Goal: Transaction & Acquisition: Obtain resource

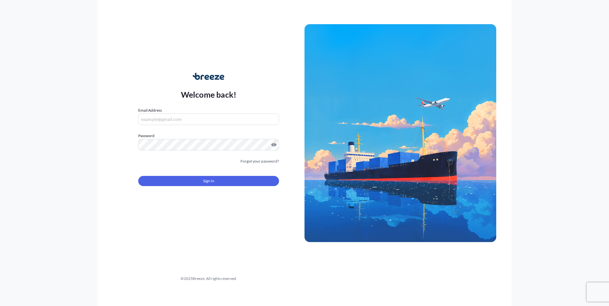
type input "[EMAIL_ADDRESS][DOMAIN_NAME]"
click at [237, 166] on form "Email Address [EMAIL_ADDRESS][DOMAIN_NAME] Password Must include: Upper & lower…" at bounding box center [208, 150] width 141 height 87
click at [230, 175] on div "Sign In" at bounding box center [208, 179] width 141 height 14
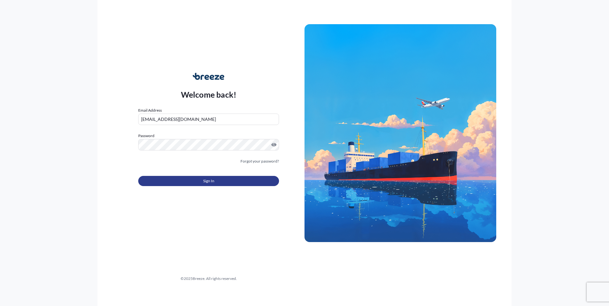
click at [230, 179] on button "Sign In" at bounding box center [208, 181] width 141 height 10
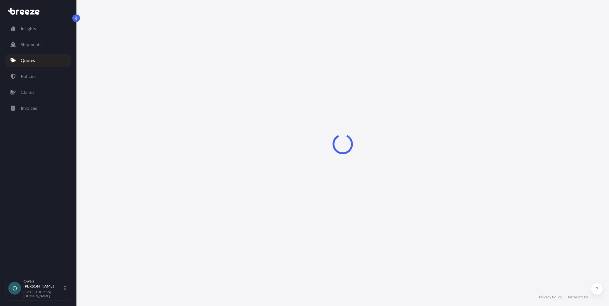
select select "Road"
select select "1"
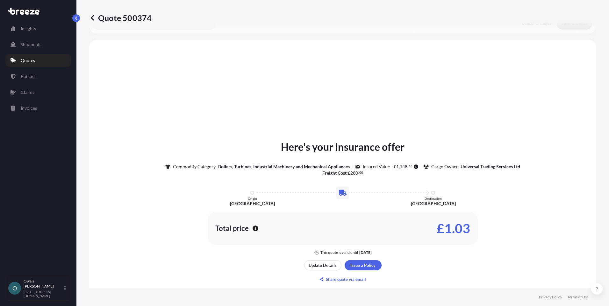
scroll to position [192, 0]
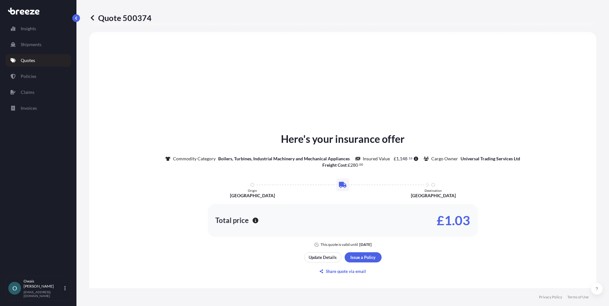
click at [0, 188] on html "Insights Shipments Quotes Policies Claims Invoices O [PERSON_NAME] [EMAIL_ADDRE…" at bounding box center [304, 153] width 609 height 306
click at [40, 58] on link "Quotes" at bounding box center [38, 60] width 66 height 13
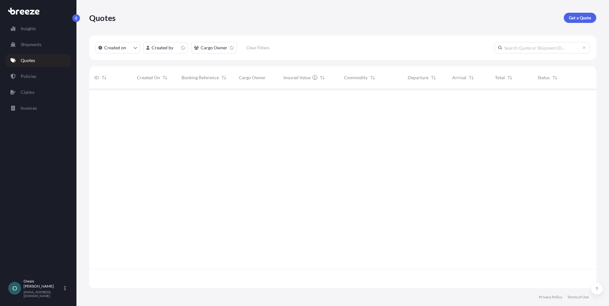
scroll to position [198, 502]
click at [576, 20] on p "Get a Quote" at bounding box center [580, 18] width 22 height 6
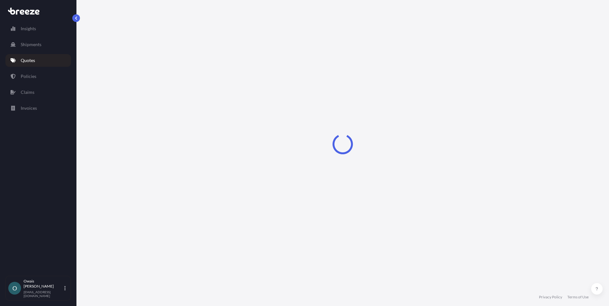
select select "Road"
select select "Air"
select select "1"
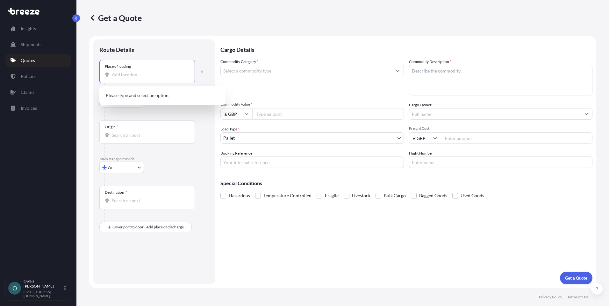
click at [112, 76] on input "Place of loading" at bounding box center [149, 75] width 75 height 6
paste input "Stockport"
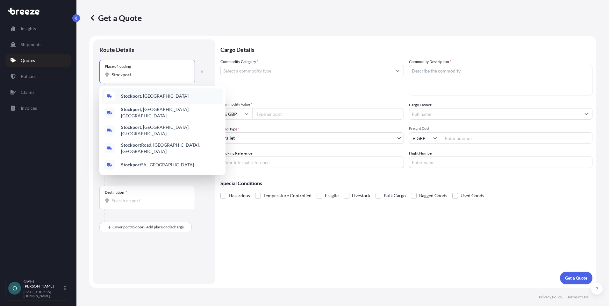
click at [136, 96] on b "Stockport" at bounding box center [131, 95] width 20 height 5
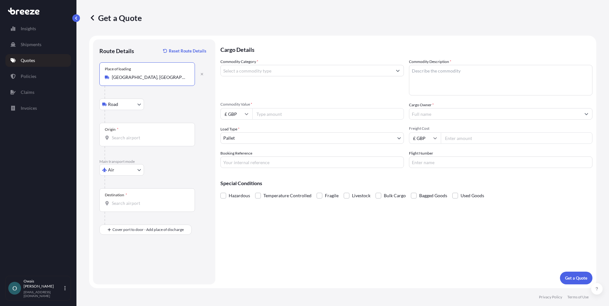
type input "[GEOGRAPHIC_DATA], [GEOGRAPHIC_DATA]"
click at [140, 140] on input "Origin *" at bounding box center [149, 138] width 75 height 6
type input "GBMNC / MAN - [GEOGRAPHIC_DATA], [GEOGRAPHIC_DATA]"
click at [137, 204] on input "Destination *" at bounding box center [149, 203] width 75 height 6
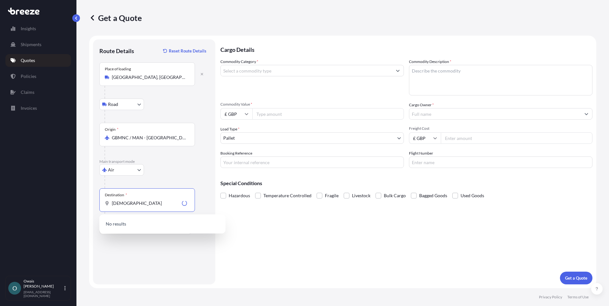
drag, startPoint x: 122, startPoint y: 202, endPoint x: 132, endPoint y: 201, distance: 9.6
click at [132, 201] on input "[DEMOGRAPHIC_DATA]" at bounding box center [146, 203] width 68 height 6
type input "BHBAH - [GEOGRAPHIC_DATA], [GEOGRAPHIC_DATA]"
click at [252, 253] on div "Cargo Details Commodity Category * Commodity Description * Commodity Value * £ …" at bounding box center [406, 161] width 372 height 245
click at [238, 196] on span "Hazardous" at bounding box center [239, 196] width 21 height 10
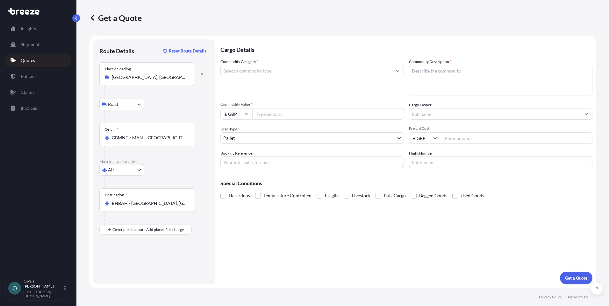
click at [220, 191] on input "Hazardous" at bounding box center [220, 191] width 0 height 0
click at [281, 220] on div "Cargo Details Commodity Category * Commodity Description * Commodity Value * £ …" at bounding box center [406, 161] width 372 height 245
click at [265, 161] on input "Booking Reference" at bounding box center [311, 162] width 183 height 11
type input "QMIK00098813"
click at [328, 231] on div "Cargo Details Commodity Category * Commodity Description * Commodity Value * £ …" at bounding box center [406, 161] width 372 height 245
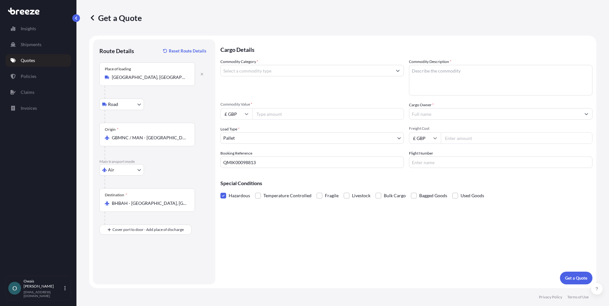
click at [328, 231] on div "Cargo Details Commodity Category * Commodity Description * Commodity Value * £ …" at bounding box center [406, 161] width 372 height 245
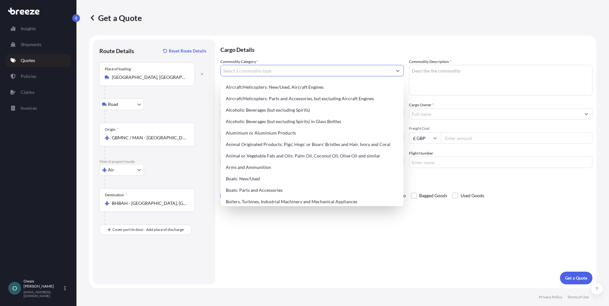
click at [262, 74] on input "Commodity Category *" at bounding box center [306, 70] width 171 height 11
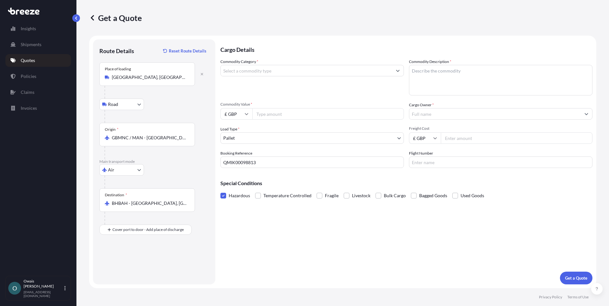
click at [0, 211] on html "Insights Shipments Quotes Policies Claims Invoices O [PERSON_NAME] [EMAIL_ADDRE…" at bounding box center [304, 153] width 609 height 306
click at [288, 73] on input "Commodity Category *" at bounding box center [306, 70] width 171 height 11
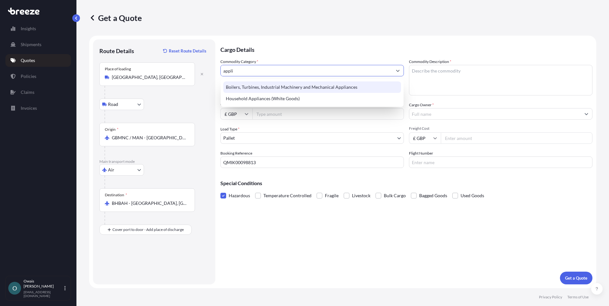
click at [291, 87] on div "Boilers, Turbines, Industrial Machinery and Mechanical Appliances" at bounding box center [312, 87] width 178 height 11
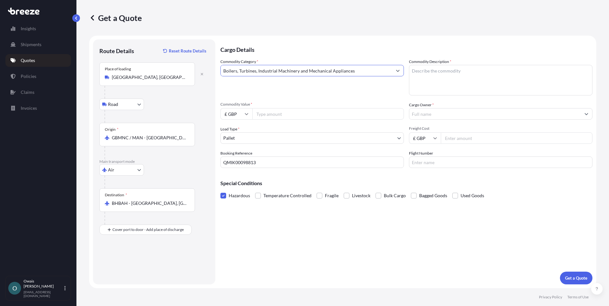
type input "Boilers, Turbines, Industrial Machinery and Mechanical Appliances"
click at [362, 82] on div "Commodity Category * Boilers, Turbines, Industrial Machinery and Mechanical App…" at bounding box center [311, 77] width 183 height 37
click at [455, 80] on textarea "Commodity Description *" at bounding box center [500, 80] width 183 height 31
drag, startPoint x: 2, startPoint y: 201, endPoint x: 106, endPoint y: 166, distance: 110.1
click at [2, 201] on div "Insights Shipments Quotes Policies Claims Invoices O [PERSON_NAME] [PERSON_NAME…" at bounding box center [38, 153] width 76 height 306
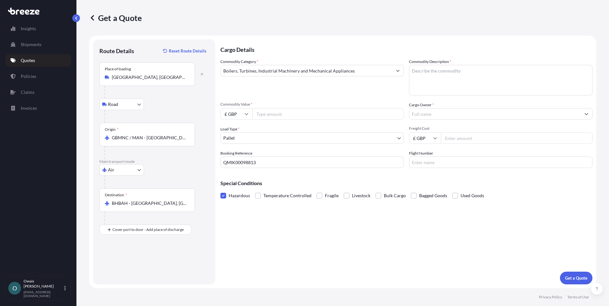
click at [446, 70] on textarea "Commodity Description *" at bounding box center [500, 80] width 183 height 31
type textarea "Detectors"
click at [320, 97] on div "Commodity Category * Boilers, Turbines, Industrial Machinery and Mechanical App…" at bounding box center [406, 114] width 372 height 110
click at [298, 114] on input "Commodity Value *" at bounding box center [328, 113] width 152 height 11
type input "9684.56"
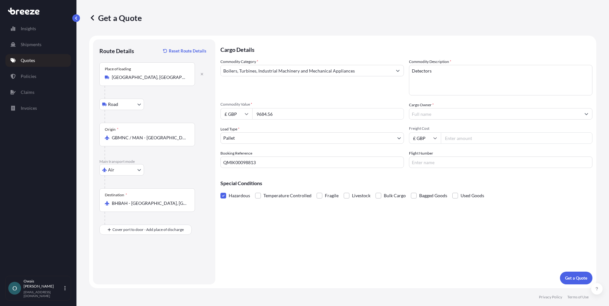
click at [465, 113] on input "Cargo Owner *" at bounding box center [494, 113] width 171 height 11
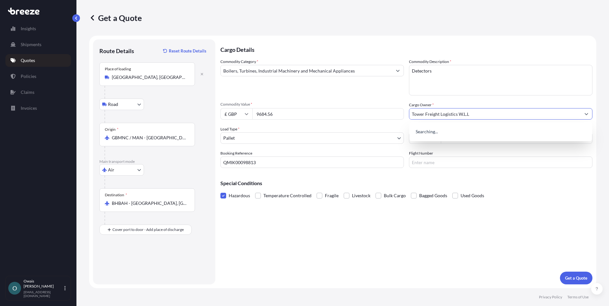
type input "Tower Freight Logistics W.L.L"
click at [340, 238] on div "Cargo Details Commodity Category * Boilers, Turbines, Industrial Machinery and …" at bounding box center [406, 161] width 372 height 245
drag, startPoint x: 451, startPoint y: 266, endPoint x: 535, endPoint y: 272, distance: 84.3
click at [452, 266] on div "Cargo Details Commodity Category * Boilers, Turbines, Industrial Machinery and …" at bounding box center [406, 161] width 372 height 245
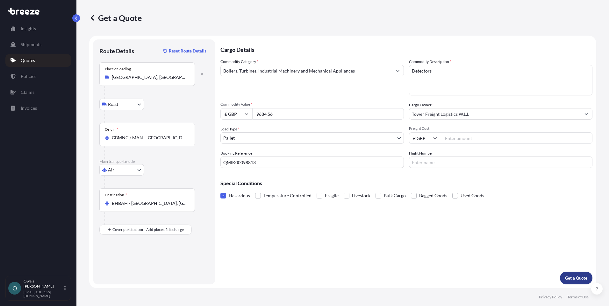
click at [571, 277] on p "Get a Quote" at bounding box center [576, 278] width 22 height 6
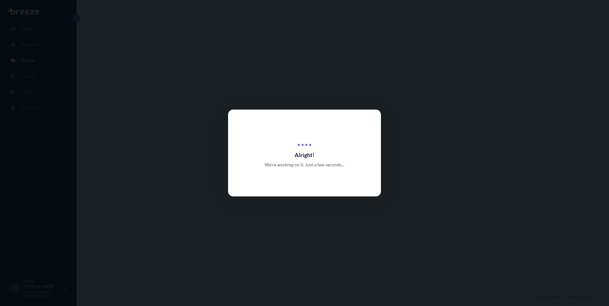
select select "Road"
select select "Air"
select select "1"
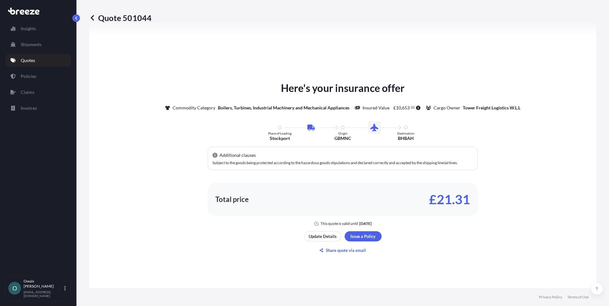
scroll to position [249, 0]
